Goal: Navigation & Orientation: Find specific page/section

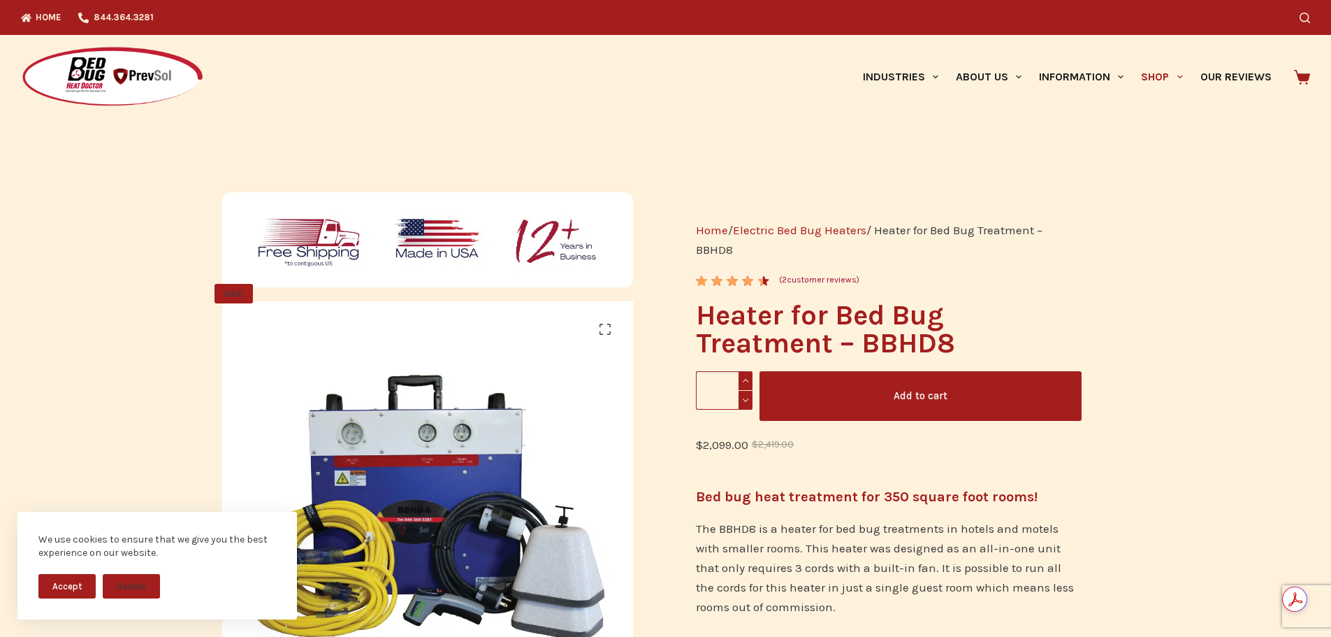
click at [71, 591] on button "Accept" at bounding box center [66, 586] width 57 height 24
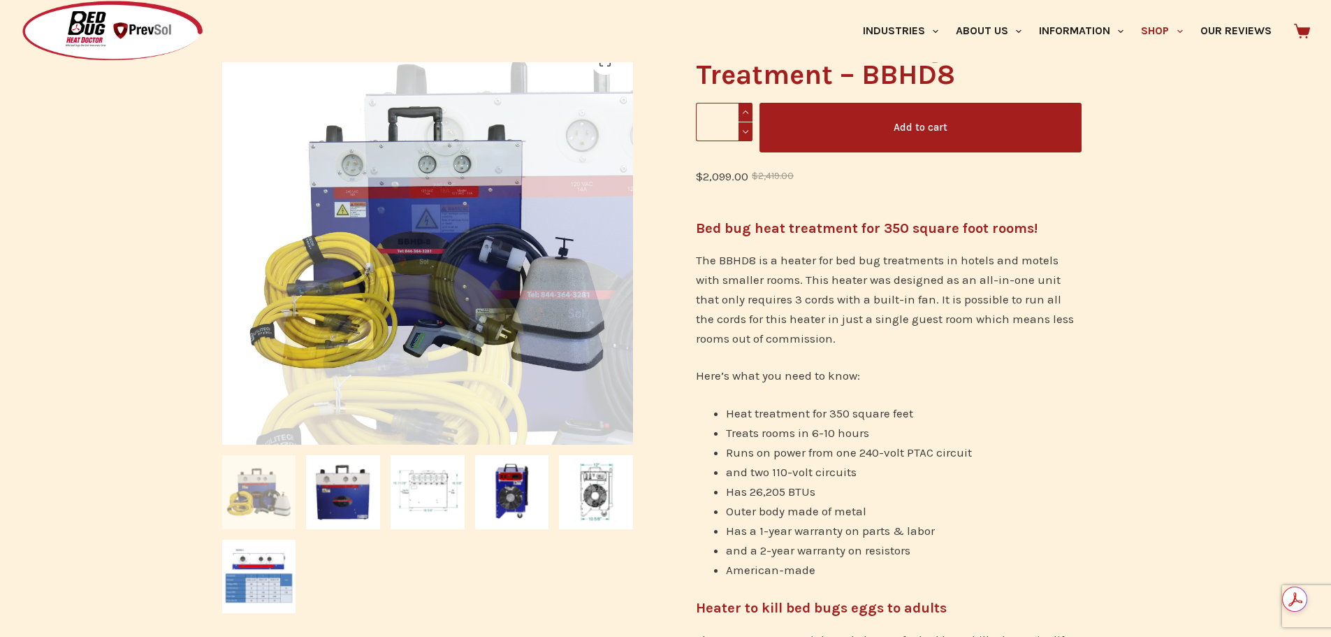
scroll to position [279, 0]
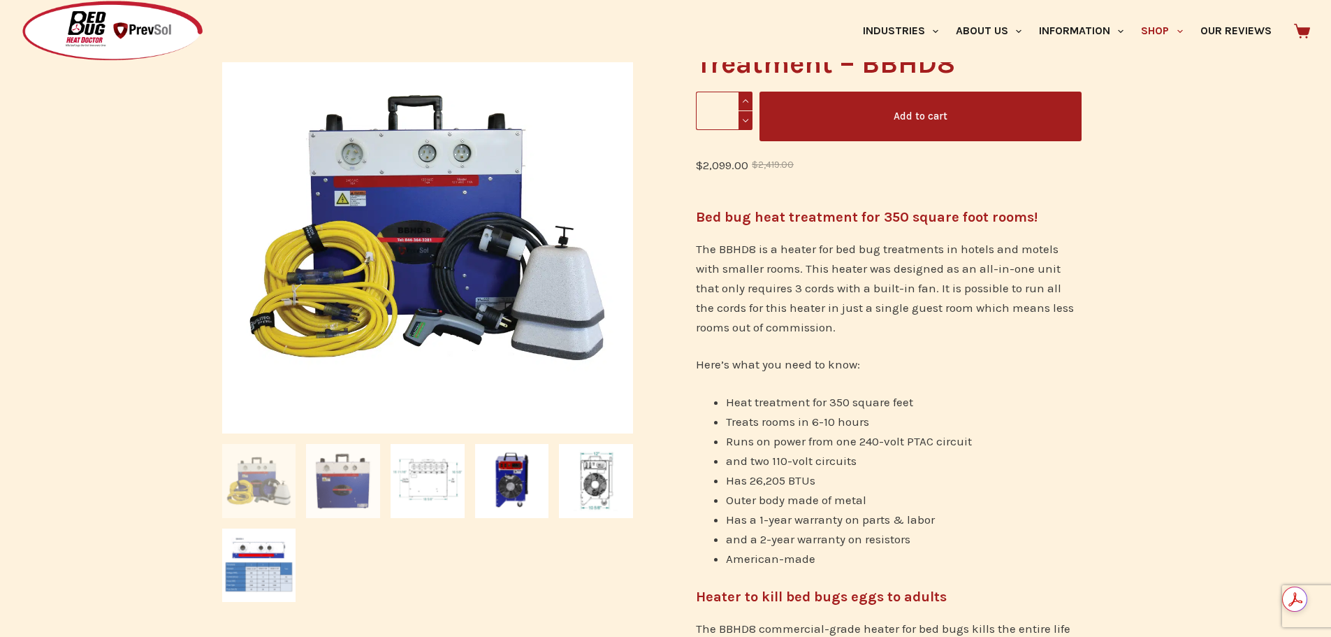
click at [334, 472] on img at bounding box center [343, 481] width 74 height 74
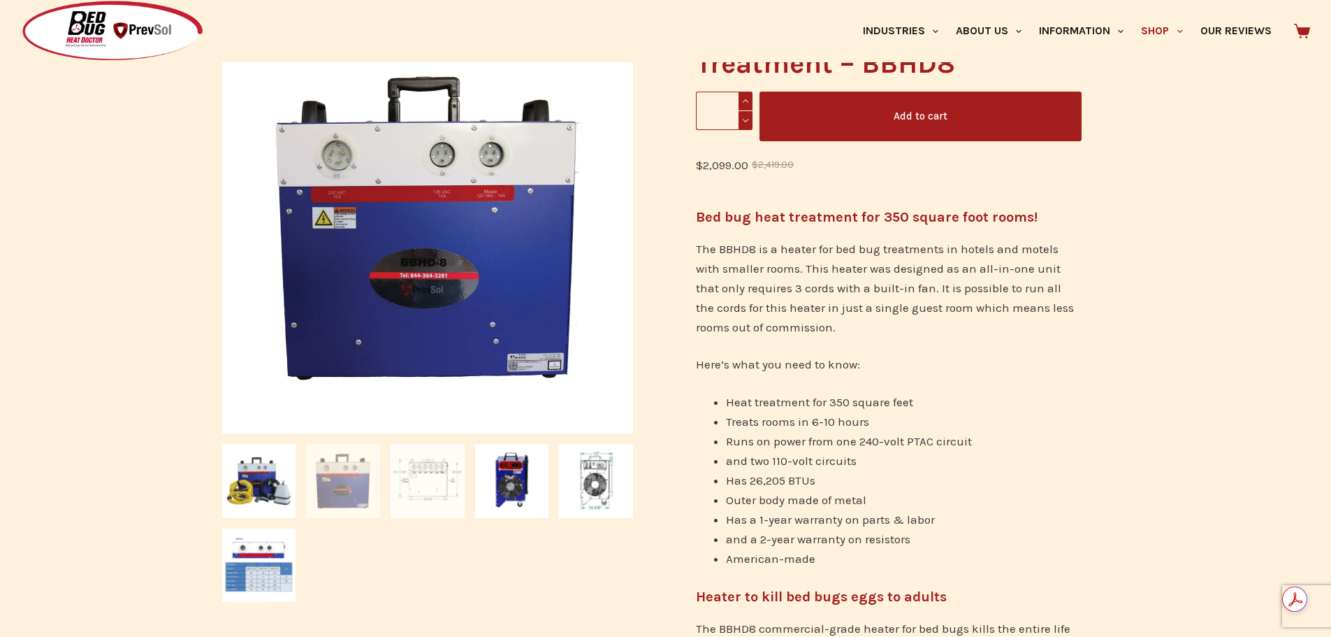
click at [452, 496] on img at bounding box center [428, 481] width 74 height 74
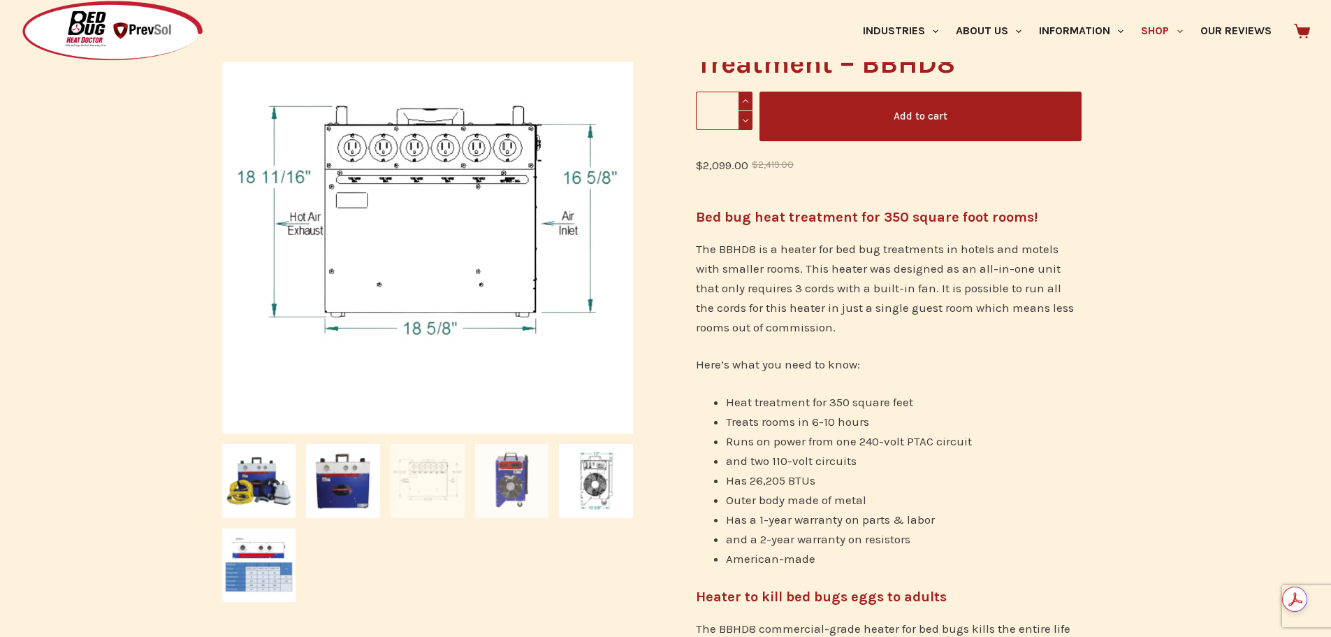
click at [502, 498] on img at bounding box center [512, 481] width 74 height 74
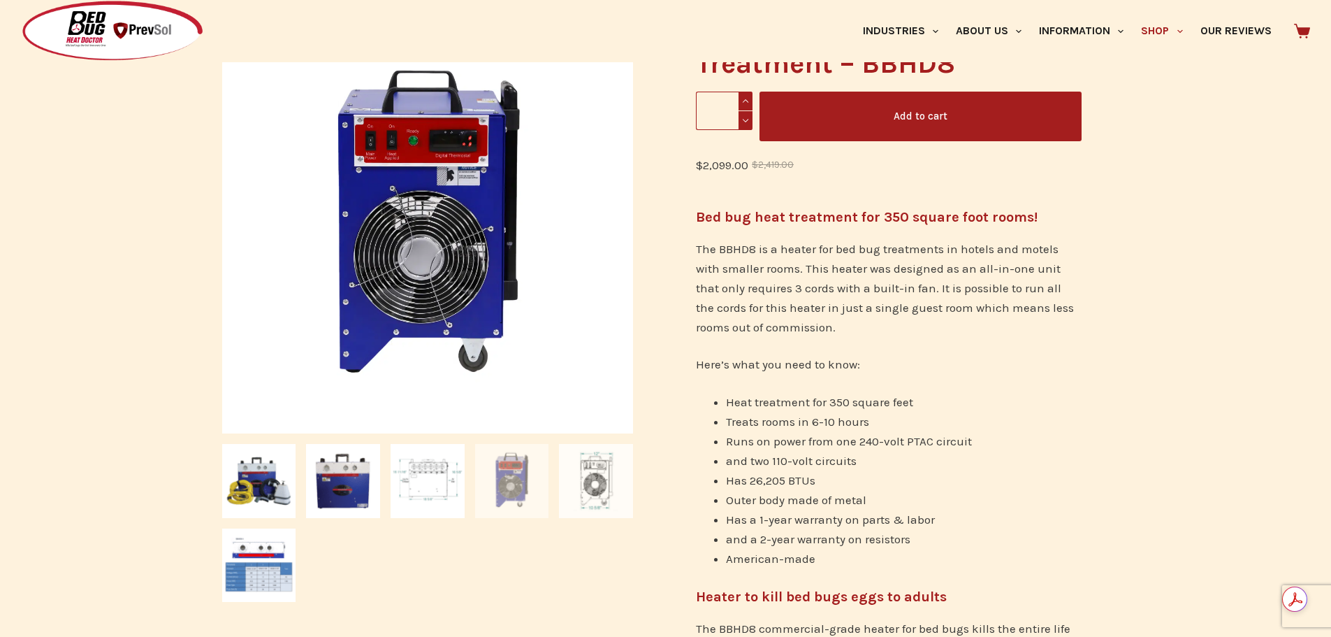
click at [584, 498] on img at bounding box center [596, 481] width 74 height 74
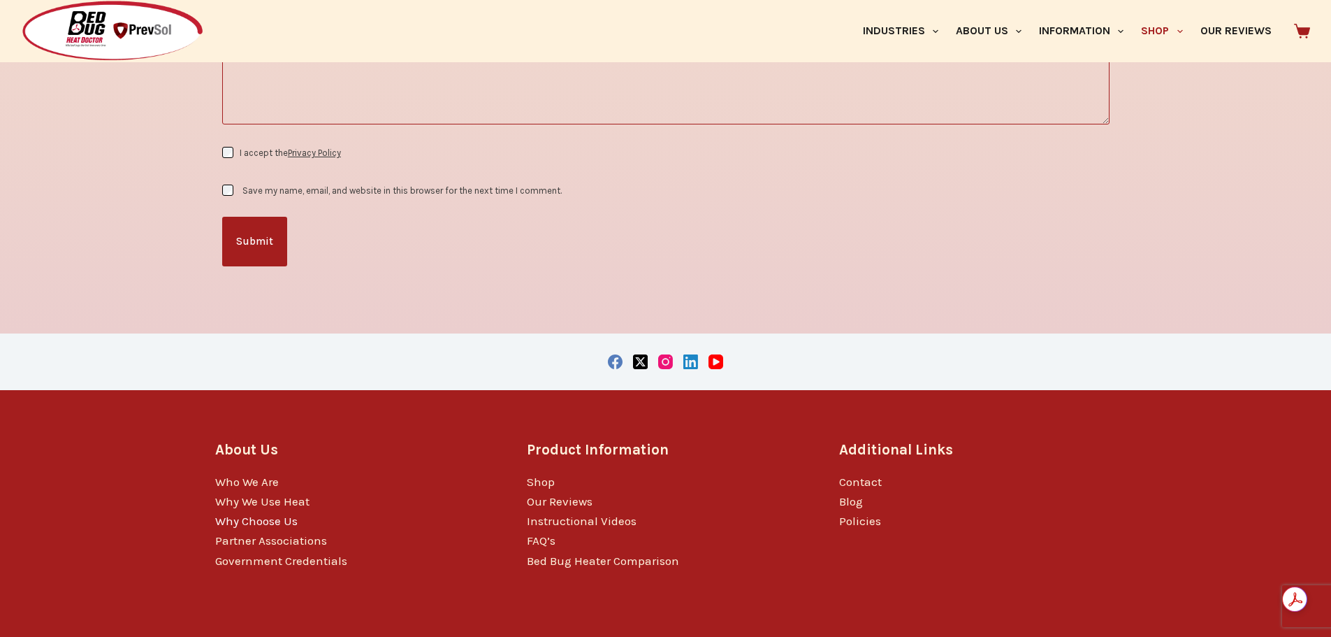
scroll to position [2851, 0]
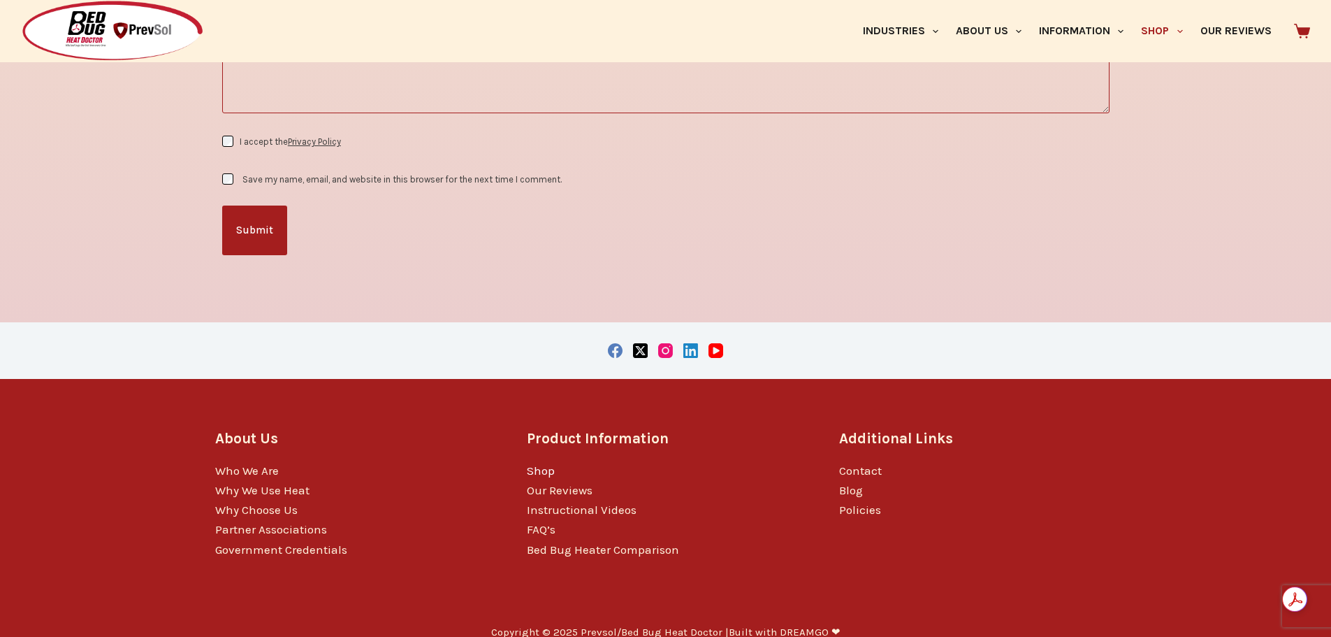
click at [543, 463] on link "Shop" at bounding box center [541, 470] width 28 height 14
